Goal: Information Seeking & Learning: Learn about a topic

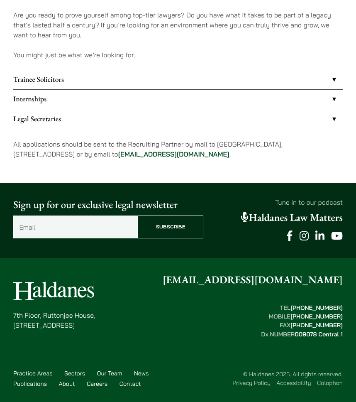
scroll to position [412, 0]
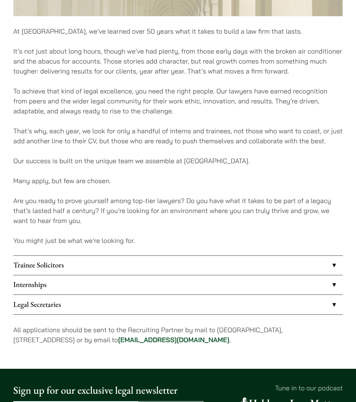
click at [64, 279] on link "Internships" at bounding box center [177, 284] width 329 height 19
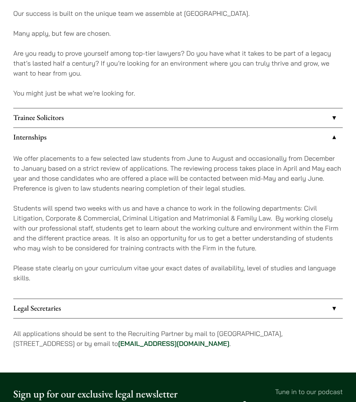
scroll to position [569, 0]
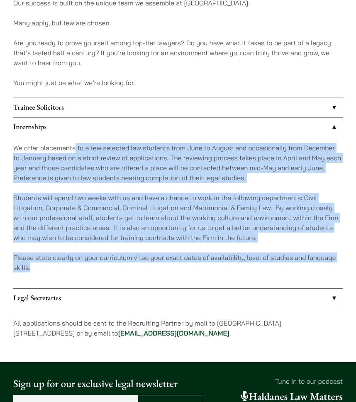
drag, startPoint x: 76, startPoint y: 146, endPoint x: 334, endPoint y: 263, distance: 282.8
click at [334, 263] on div "We offer placements to a few selected law students from June to August and occa…" at bounding box center [177, 211] width 329 height 151
click at [334, 263] on p "Please state clearly on your curriculum vitae your exact dates of availability,…" at bounding box center [177, 262] width 329 height 20
drag, startPoint x: 9, startPoint y: 151, endPoint x: 94, endPoint y: 270, distance: 145.6
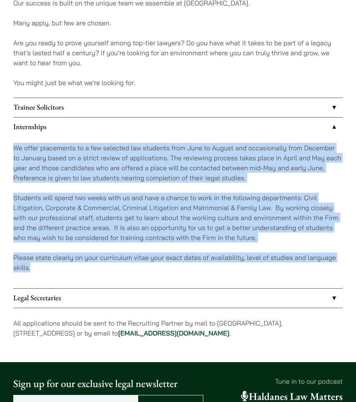
click at [94, 270] on p "Please state clearly on your curriculum vitae your exact dates of availability,…" at bounding box center [177, 262] width 329 height 20
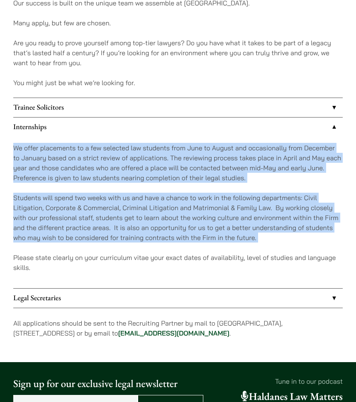
drag, startPoint x: 13, startPoint y: 144, endPoint x: 266, endPoint y: 245, distance: 272.7
click at [266, 245] on div "We offer placements to a few selected law students from June to August and occa…" at bounding box center [177, 211] width 329 height 151
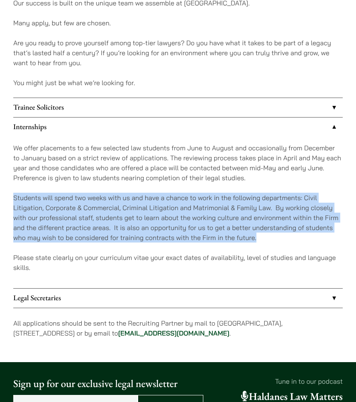
drag, startPoint x: 261, startPoint y: 241, endPoint x: 2, endPoint y: 193, distance: 262.5
click at [47, 203] on p "Students will spend two weeks with us and have a chance to work in the followin…" at bounding box center [177, 217] width 329 height 50
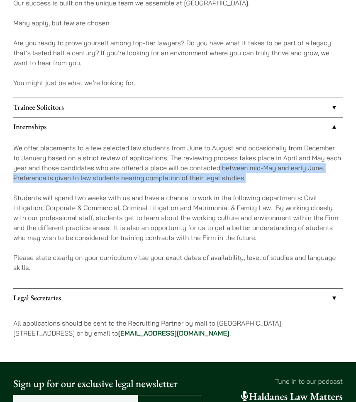
drag, startPoint x: 219, startPoint y: 170, endPoint x: 261, endPoint y: 175, distance: 41.9
click at [261, 175] on p "We offer placements to a few selected law students from June to August and occa…" at bounding box center [177, 163] width 329 height 40
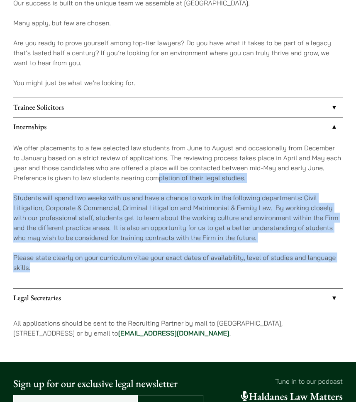
drag, startPoint x: 160, startPoint y: 177, endPoint x: 254, endPoint y: 268, distance: 130.8
click at [254, 268] on div "We offer placements to a few selected law students from June to August and occa…" at bounding box center [177, 211] width 329 height 151
click at [254, 268] on p "Please state clearly on your curriculum vitae your exact dates of availability,…" at bounding box center [177, 262] width 329 height 20
